Goal: Transaction & Acquisition: Purchase product/service

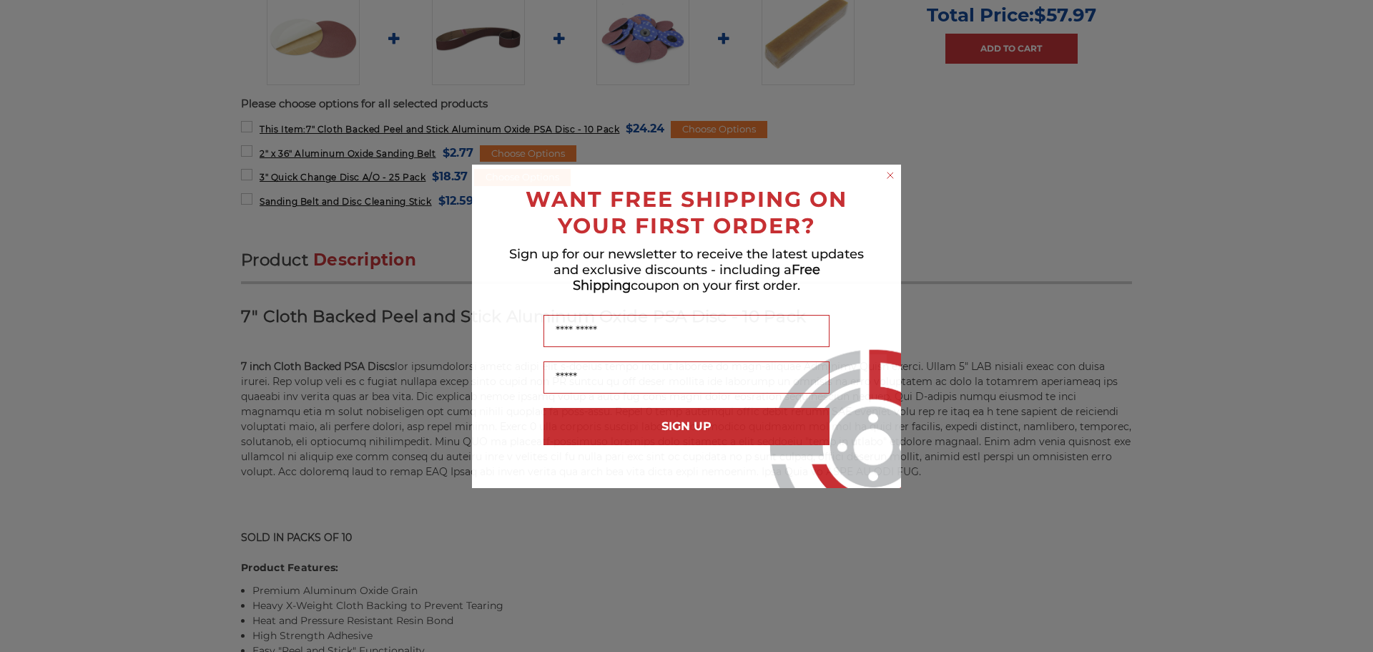
scroll to position [631, 0]
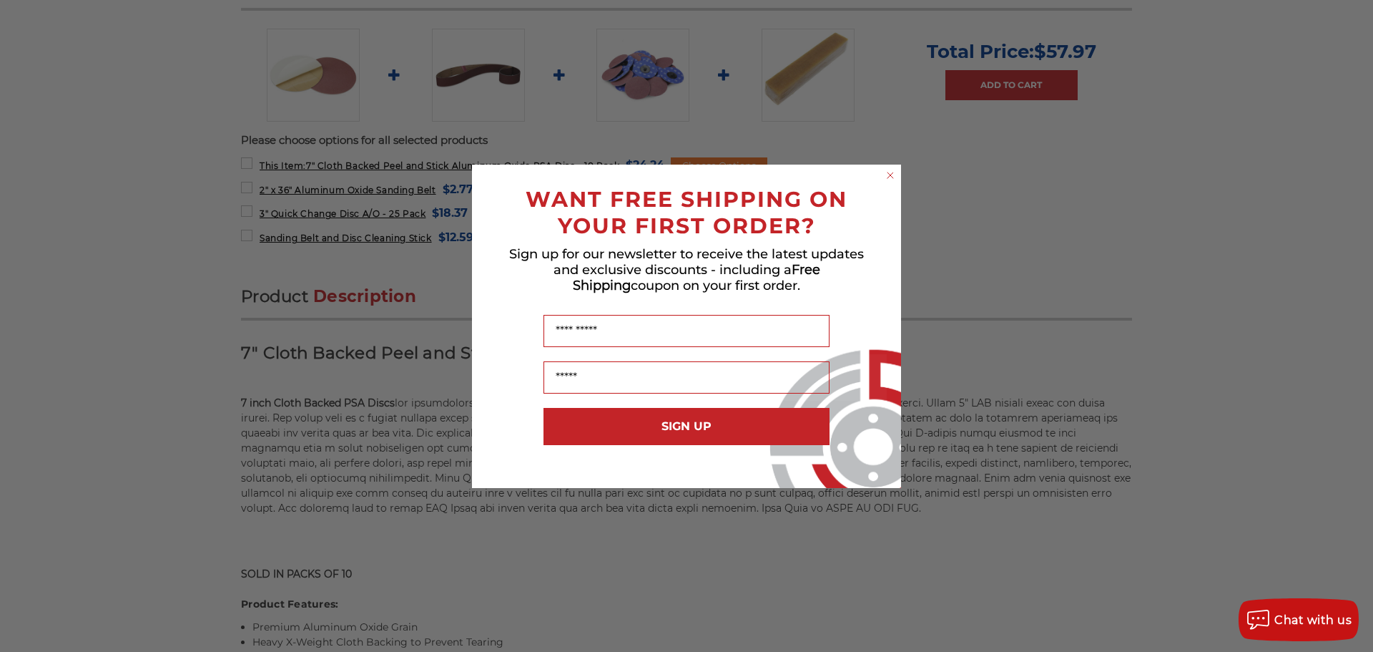
click at [898, 172] on form "WANT FREE SHIPPING ON YOUR FIRST ORDER? Sign up for our newsletter to receive t…" at bounding box center [686, 326] width 429 height 323
click at [892, 175] on circle "Close dialog" at bounding box center [891, 175] width 14 height 14
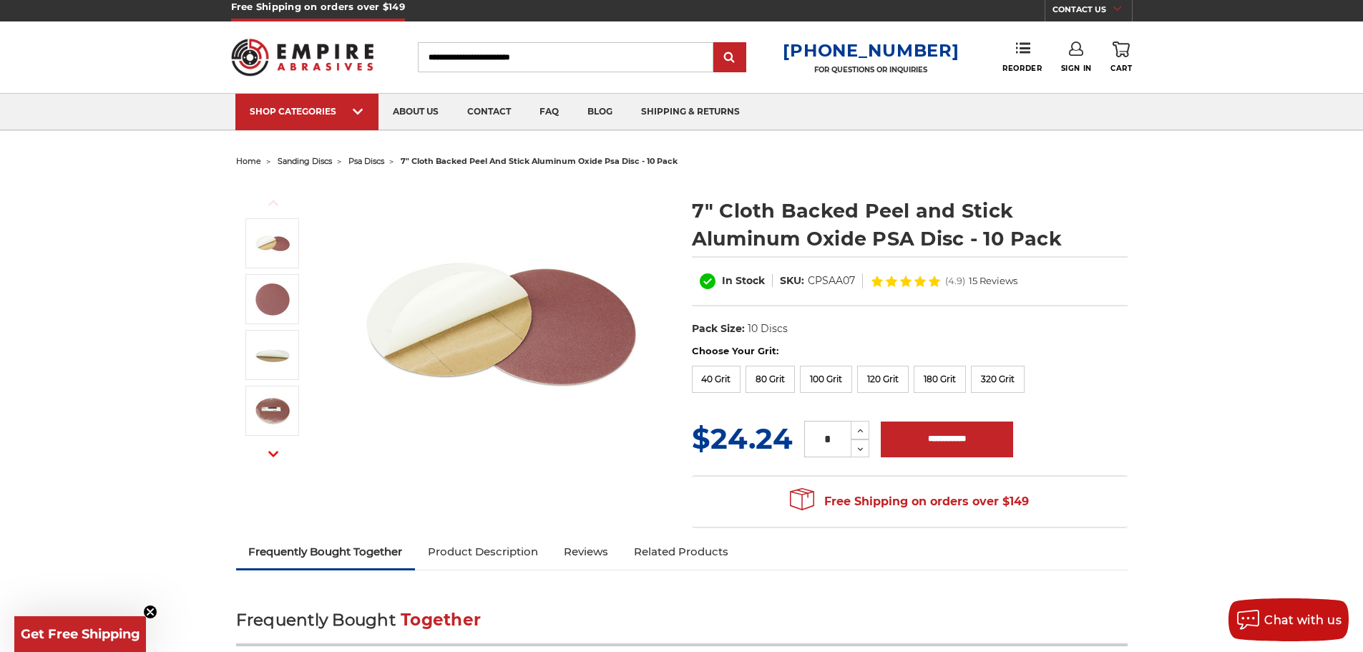
scroll to position [0, 0]
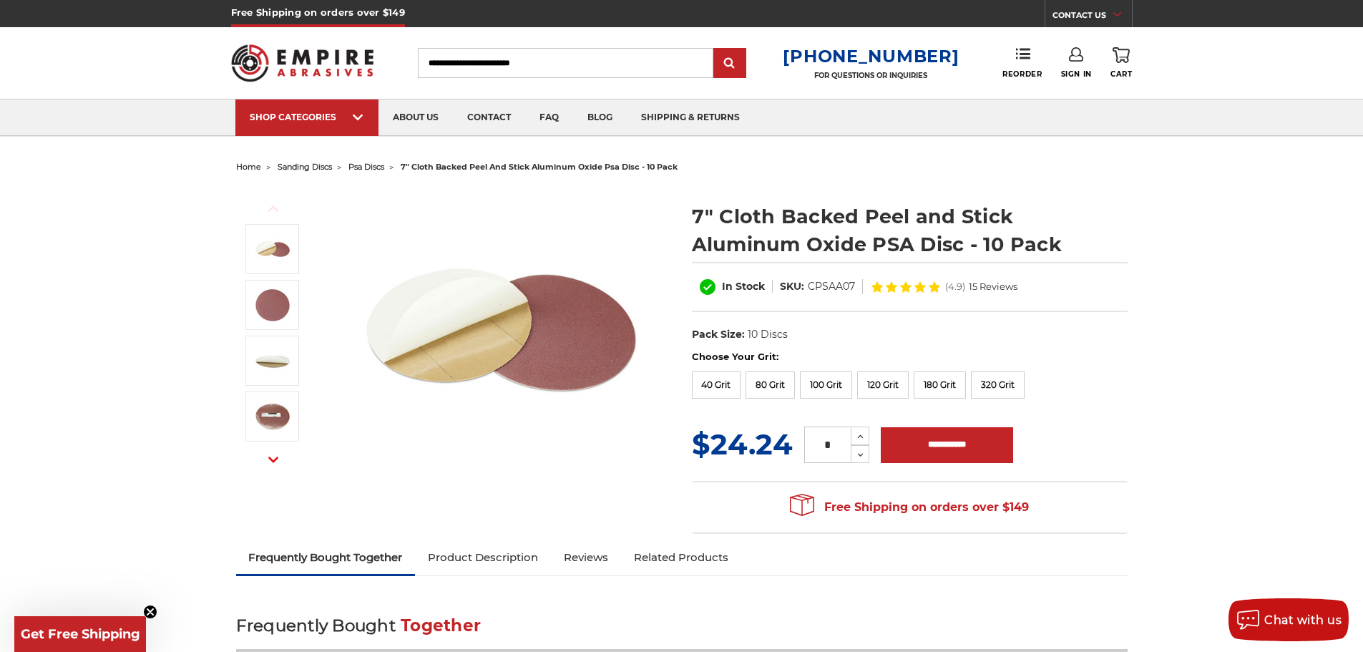
click at [475, 49] on input "Search" at bounding box center [565, 63] width 295 height 30
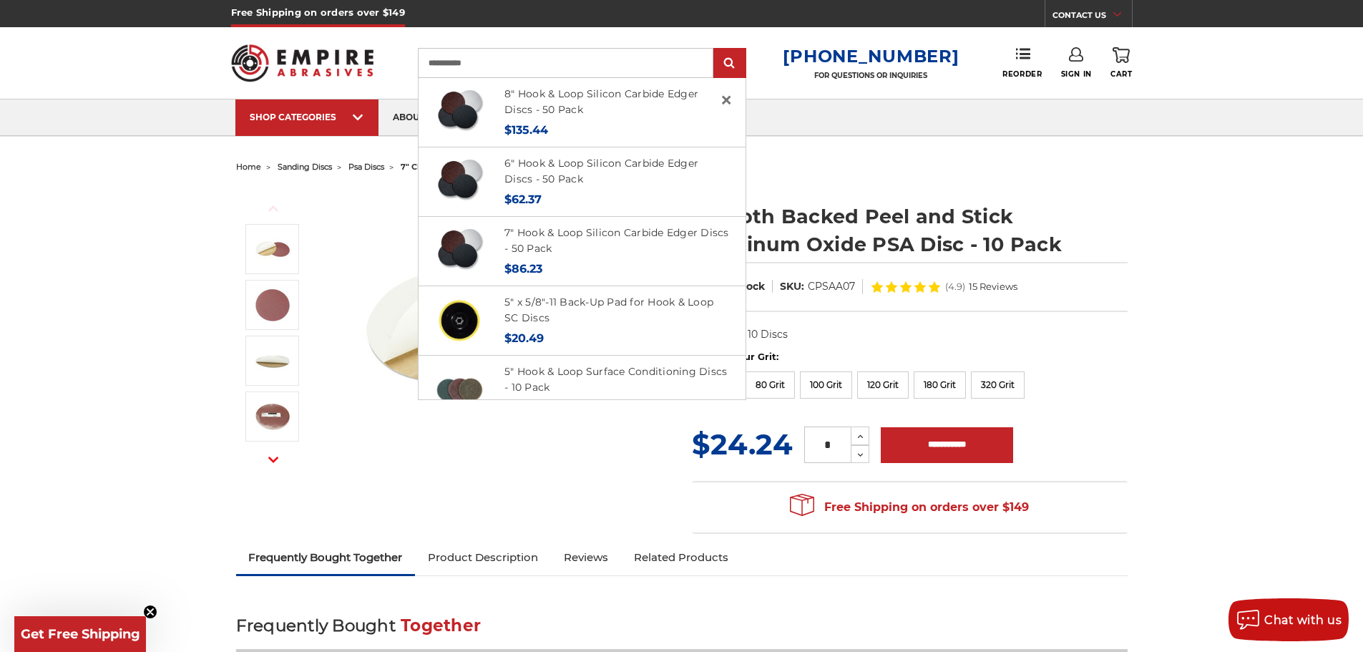
type input "**********"
click at [715, 49] on input "submit" at bounding box center [729, 63] width 29 height 29
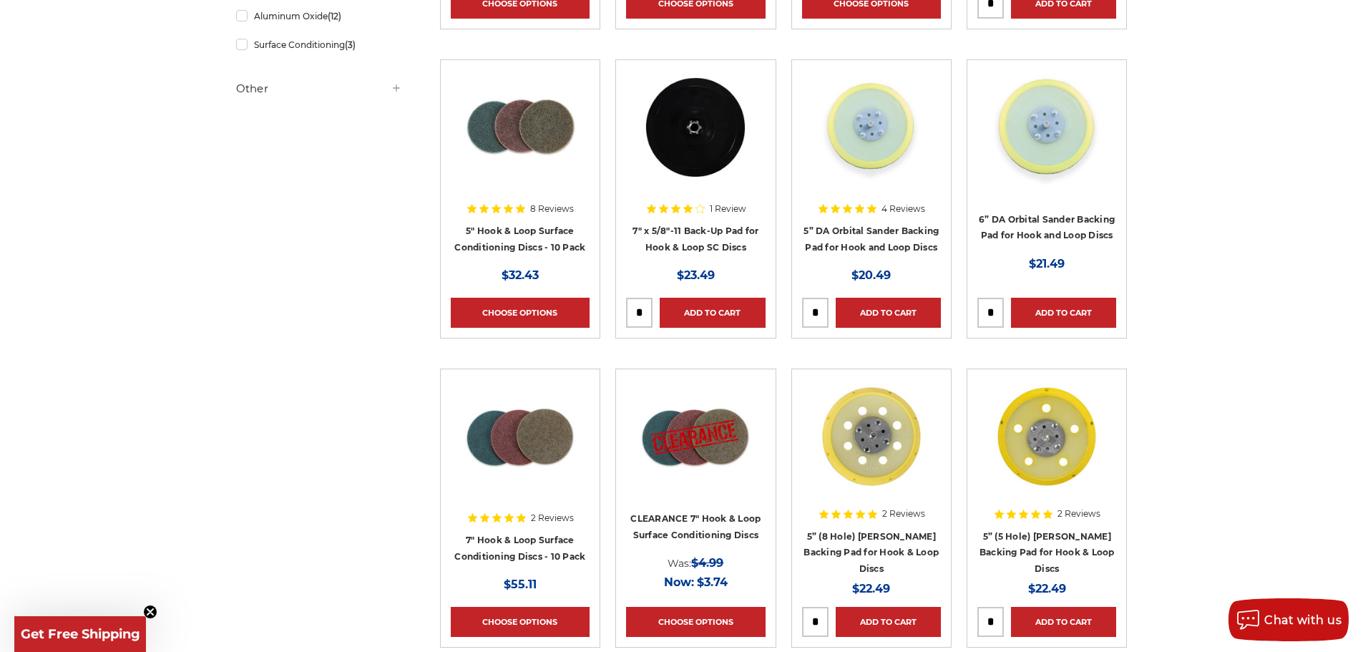
scroll to position [371, 0]
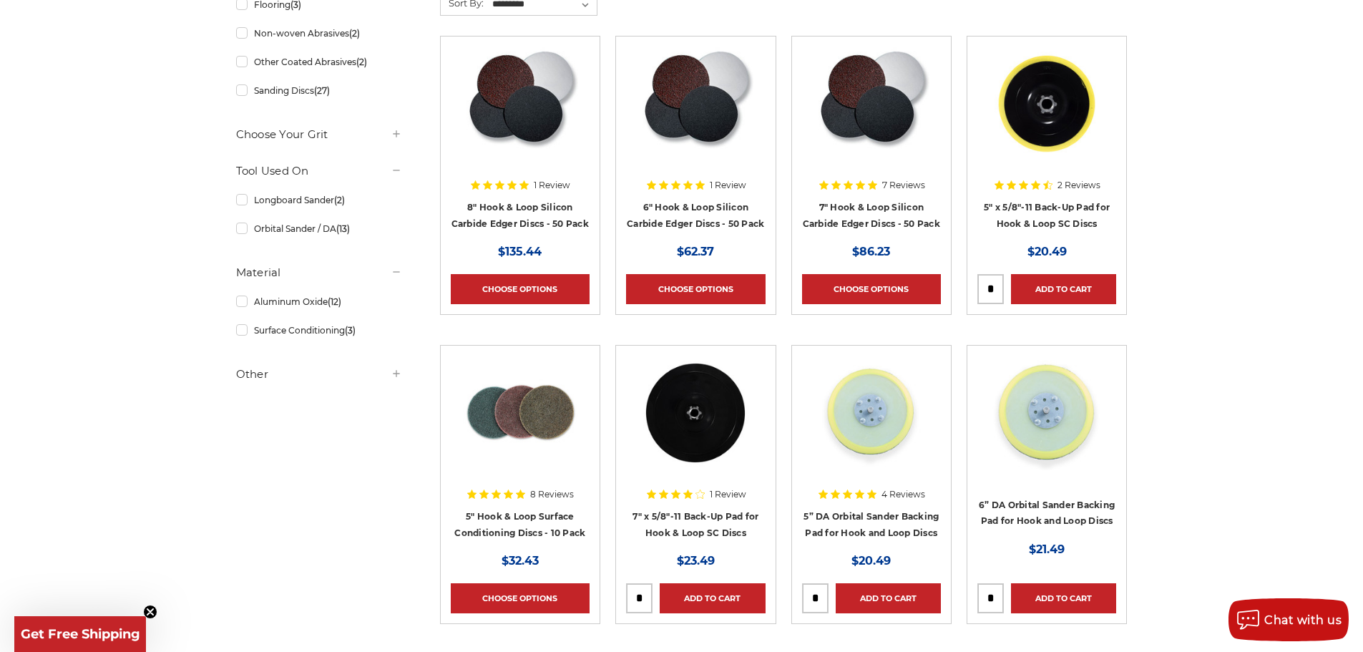
click at [711, 119] on img at bounding box center [695, 103] width 116 height 114
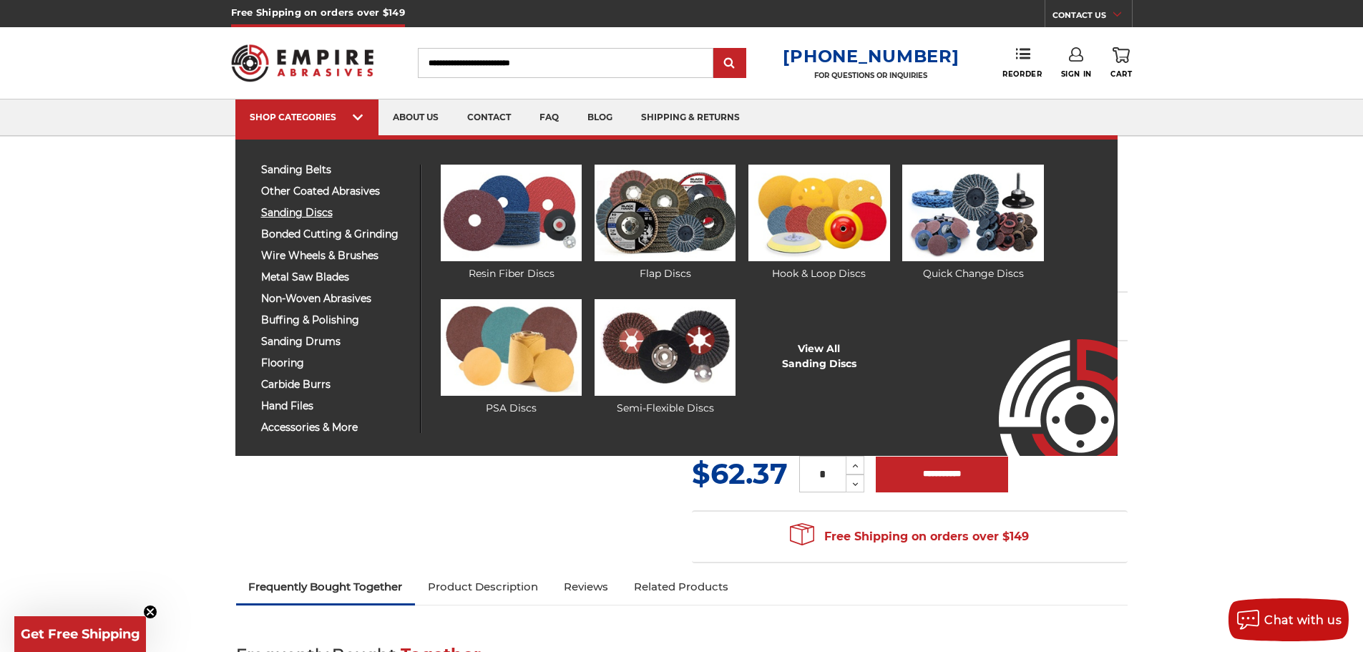
click at [305, 212] on span "sanding discs" at bounding box center [335, 212] width 148 height 11
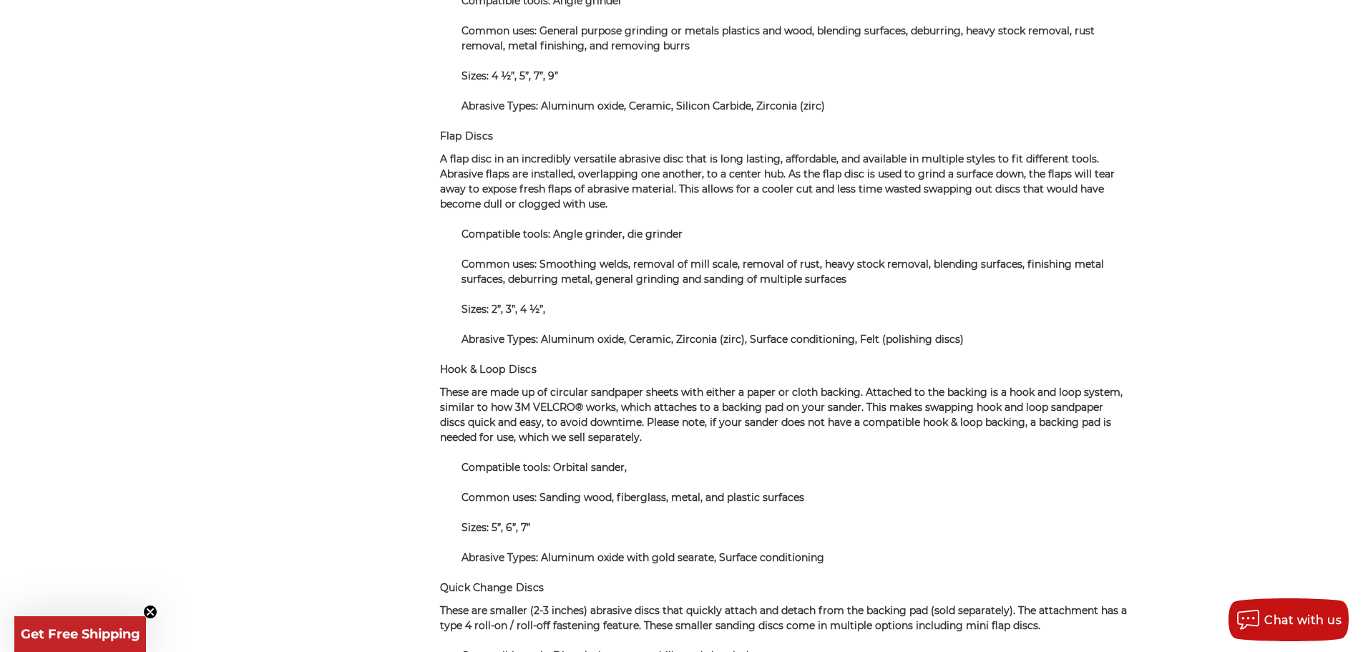
scroll to position [8808, 0]
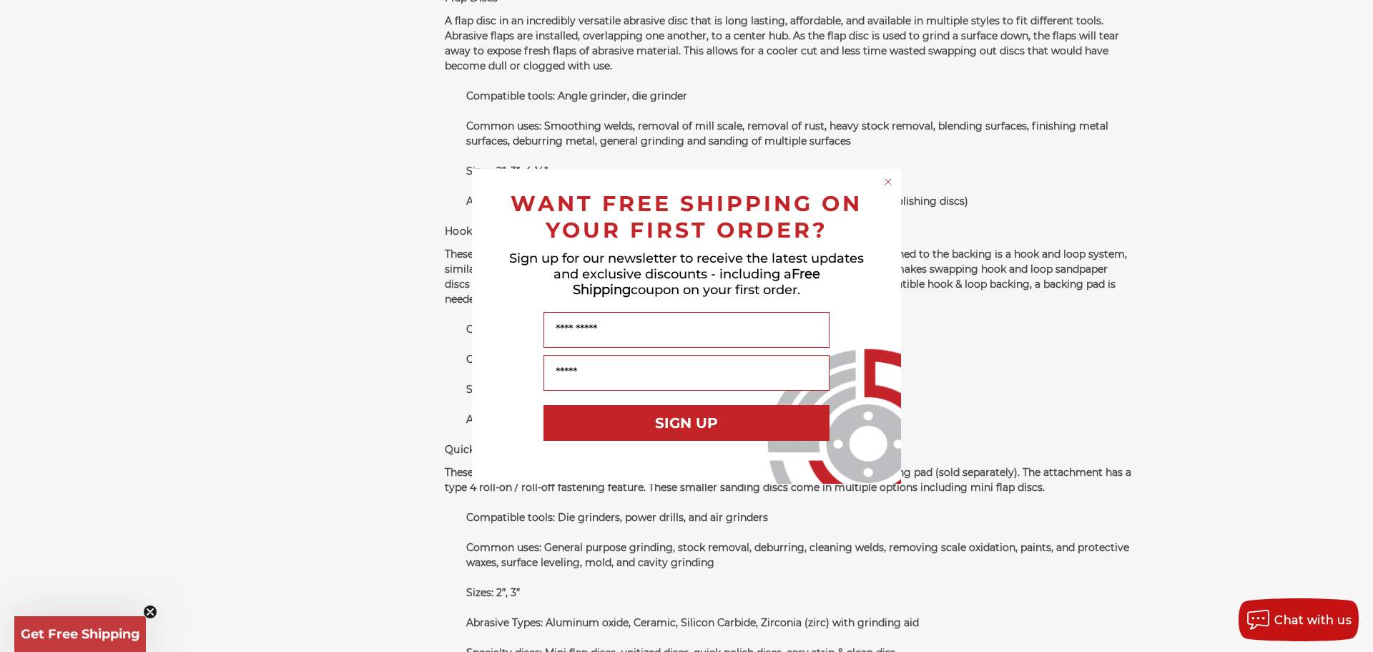
click at [887, 182] on icon "Close dialog" at bounding box center [889, 182] width 6 height 6
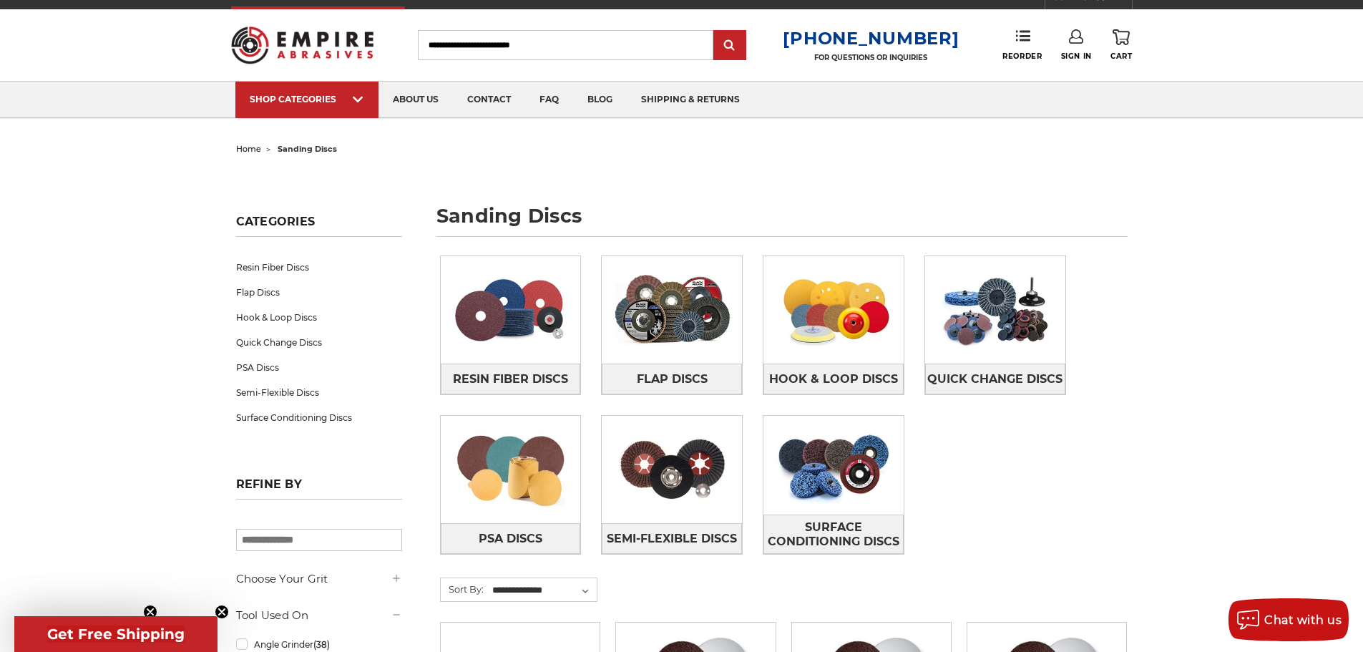
scroll to position [0, 0]
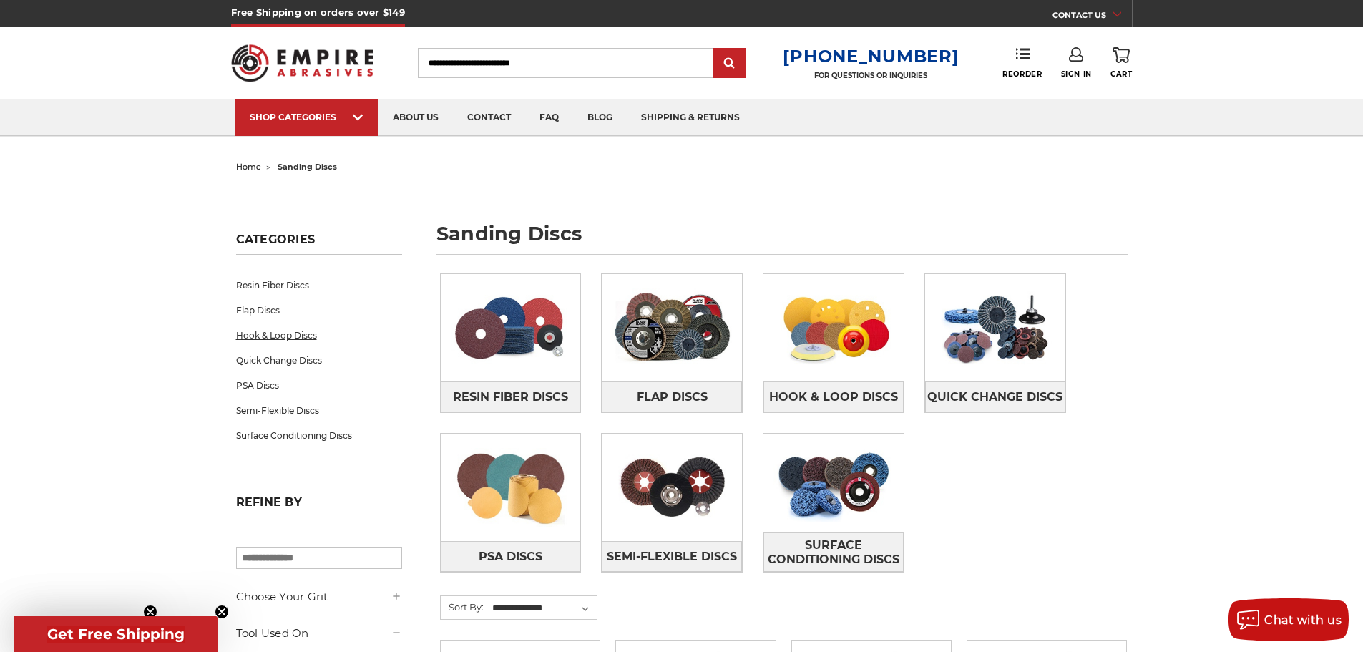
click at [277, 333] on link "Hook & Loop Discs" at bounding box center [319, 335] width 166 height 25
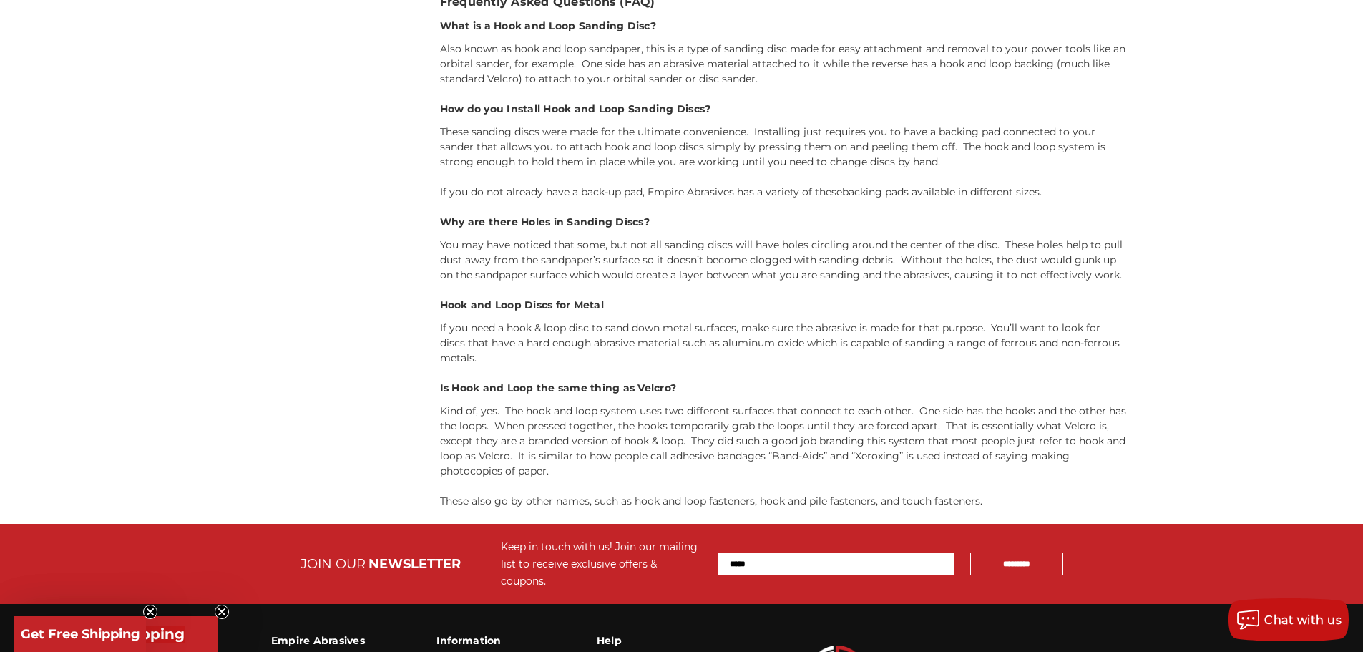
scroll to position [1717, 0]
